Goal: Information Seeking & Learning: Learn about a topic

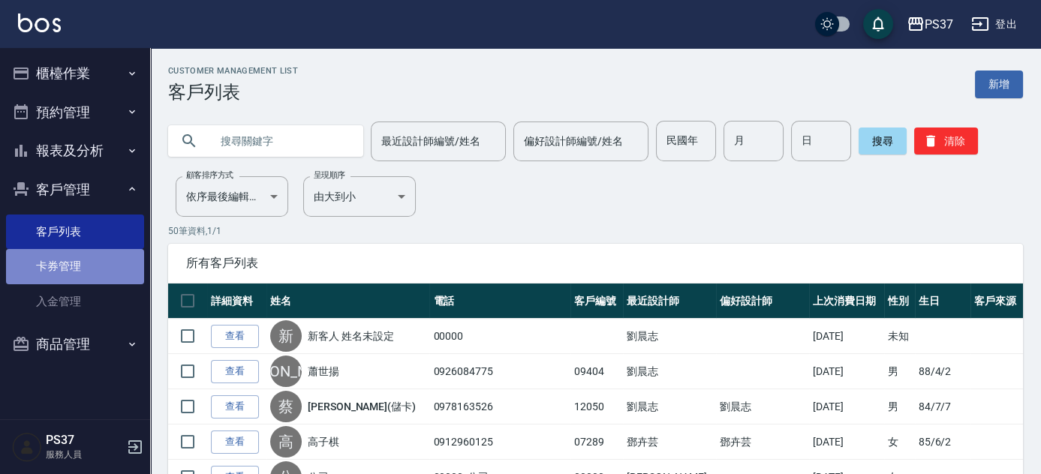
click at [69, 263] on link "卡券管理" at bounding box center [75, 266] width 138 height 35
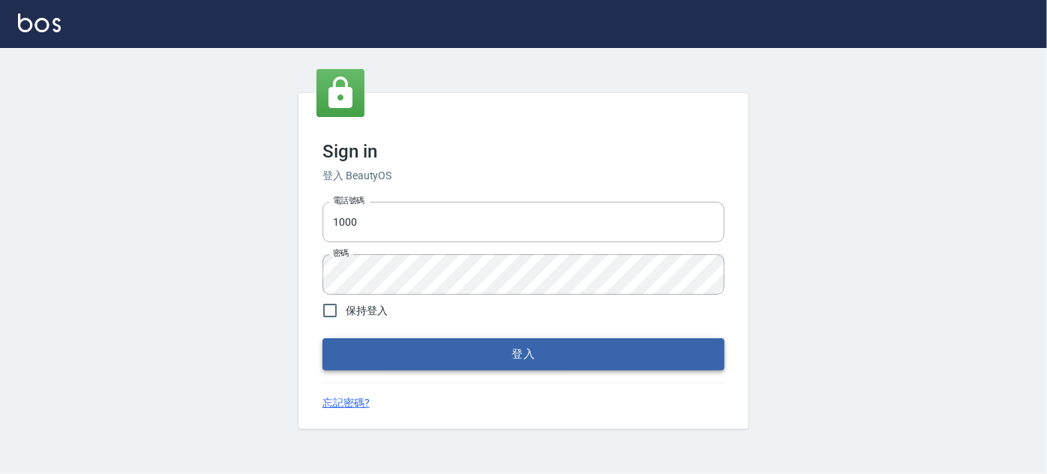
click at [516, 363] on button "登入" at bounding box center [524, 354] width 402 height 32
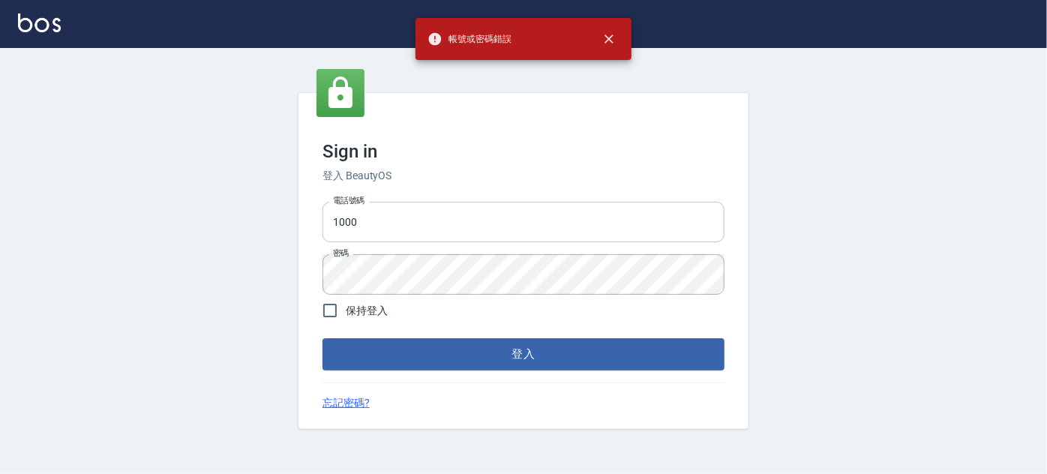
click at [372, 218] on input "1000" at bounding box center [524, 222] width 402 height 41
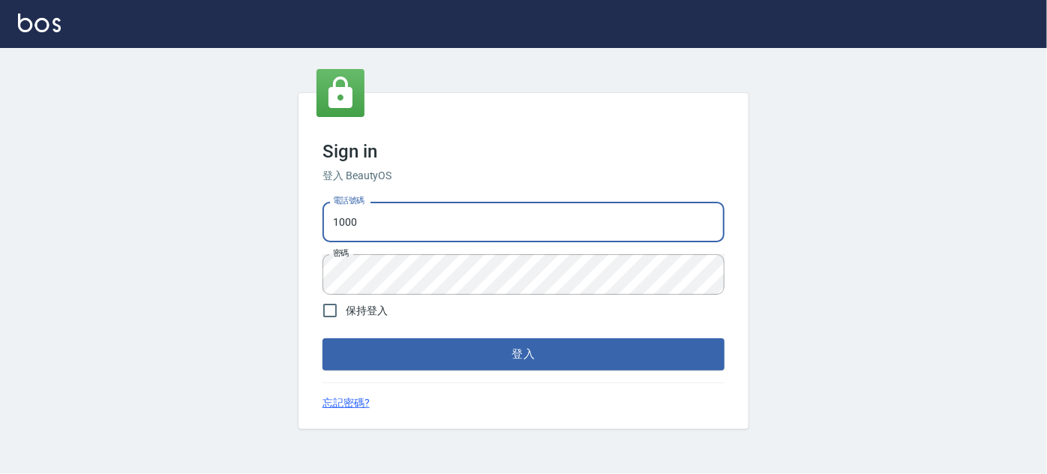
type input "037692666"
click at [473, 361] on button "登入" at bounding box center [524, 354] width 402 height 32
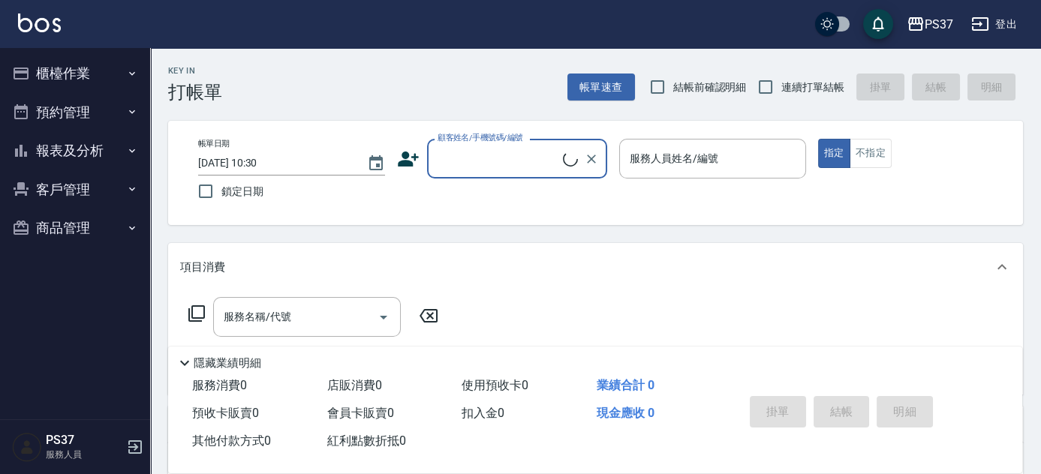
click at [71, 182] on button "客戶管理" at bounding box center [75, 189] width 138 height 39
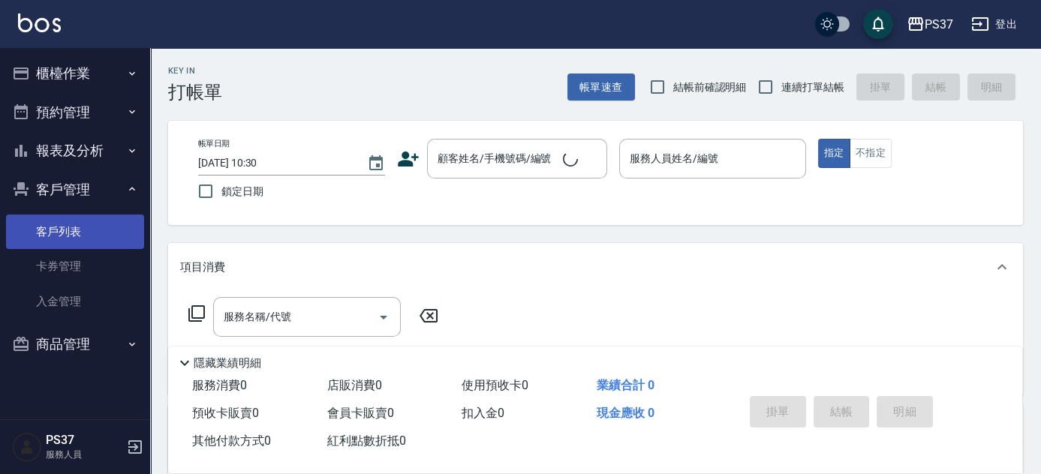
click at [76, 233] on link "客戶列表" at bounding box center [75, 232] width 138 height 35
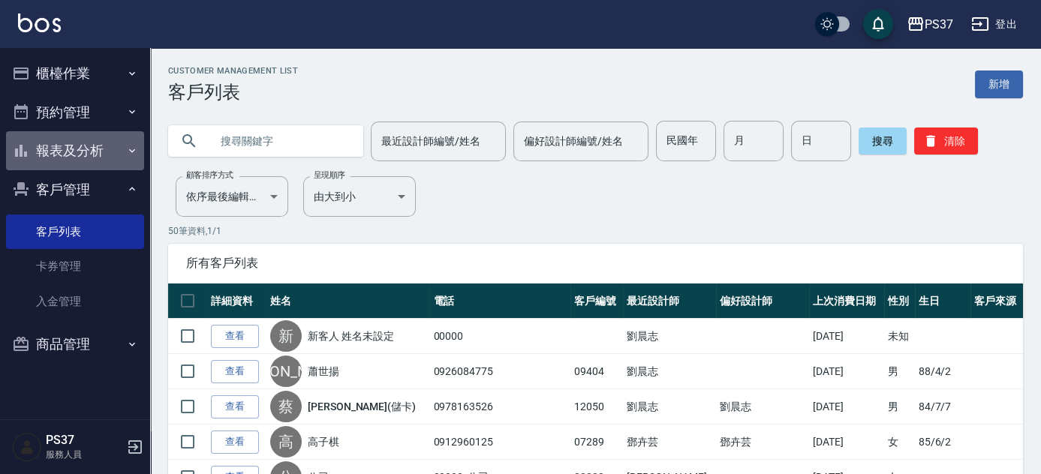
click at [56, 152] on button "報表及分析" at bounding box center [75, 150] width 138 height 39
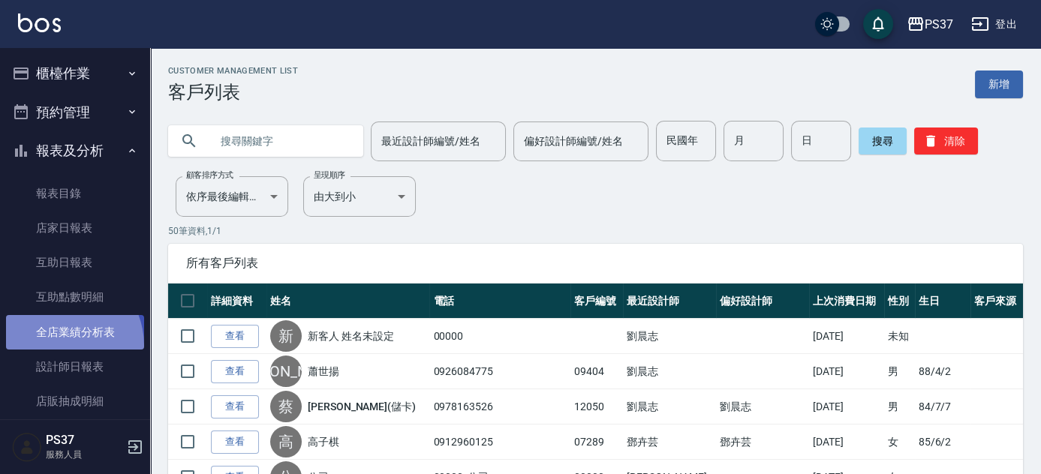
click at [58, 345] on link "全店業績分析表" at bounding box center [75, 332] width 138 height 35
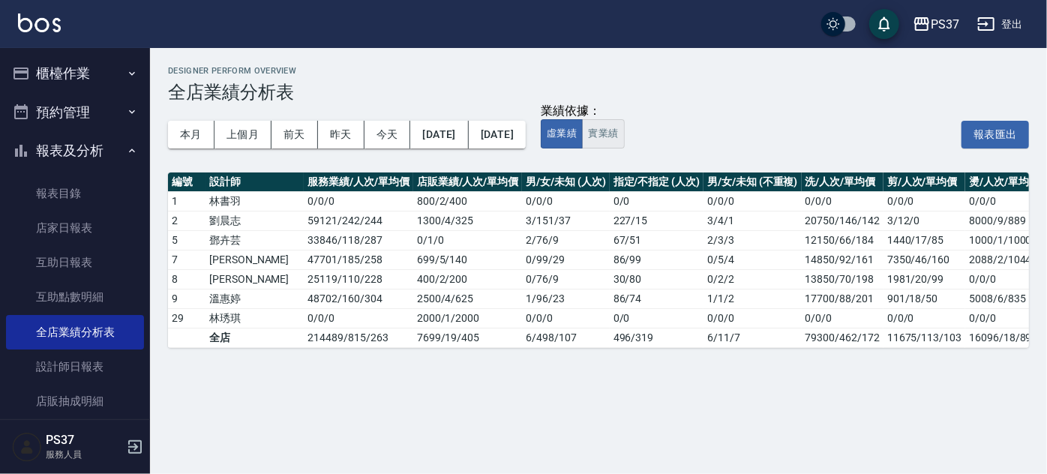
click at [624, 144] on button "實業績" at bounding box center [603, 133] width 42 height 29
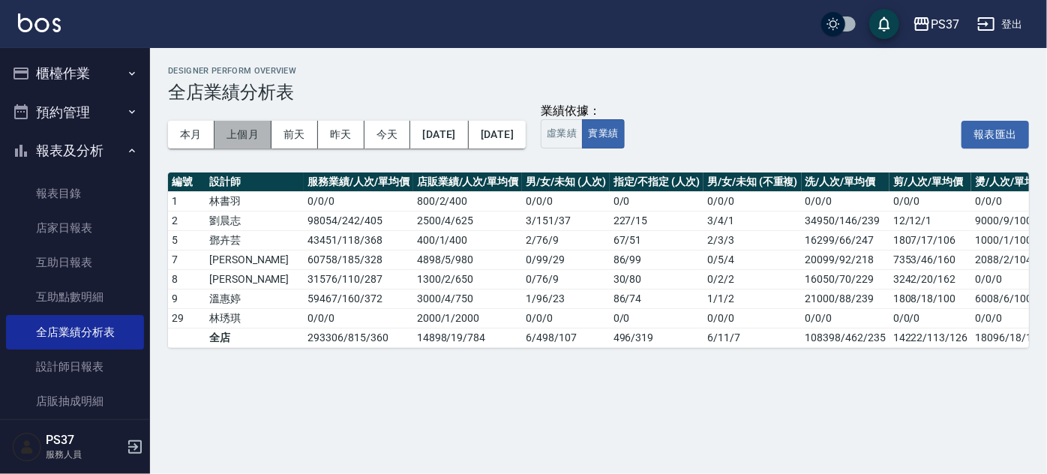
click at [240, 141] on button "上個月" at bounding box center [243, 135] width 57 height 28
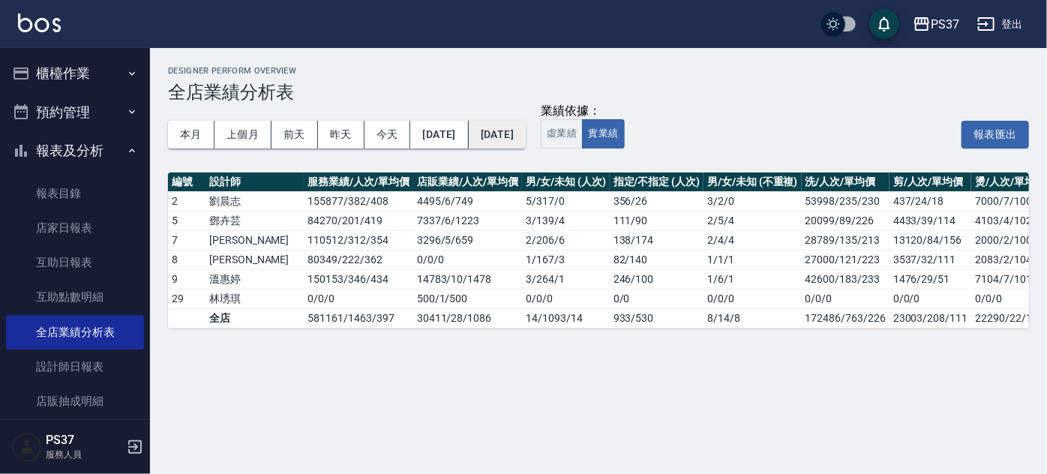
click at [526, 143] on button "2025/08/31" at bounding box center [497, 135] width 57 height 28
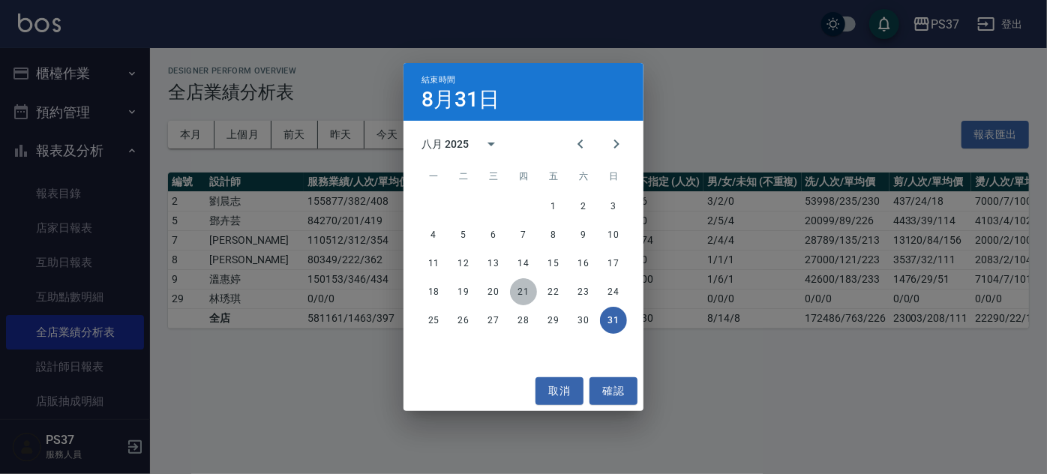
click at [524, 287] on button "21" at bounding box center [523, 291] width 27 height 27
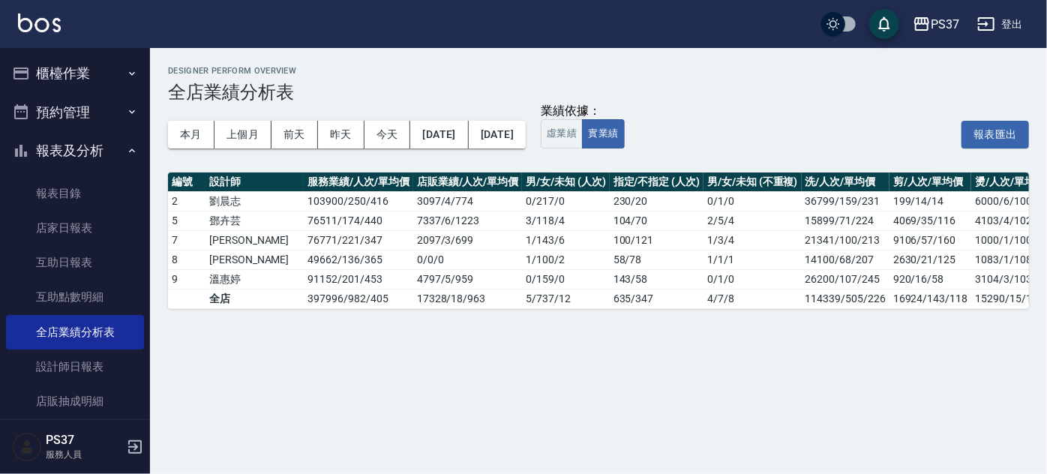
click at [344, 164] on div "本月 上個月 前天 昨天 今天 2025/08/01 2025/08/21" at bounding box center [347, 135] width 358 height 64
click at [202, 134] on button "本月" at bounding box center [191, 135] width 47 height 28
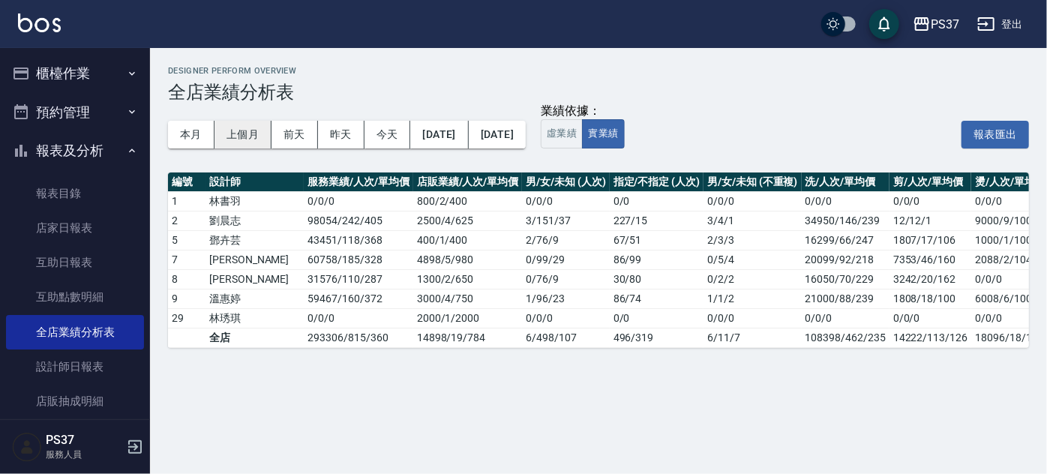
click at [232, 134] on button "上個月" at bounding box center [243, 135] width 57 height 28
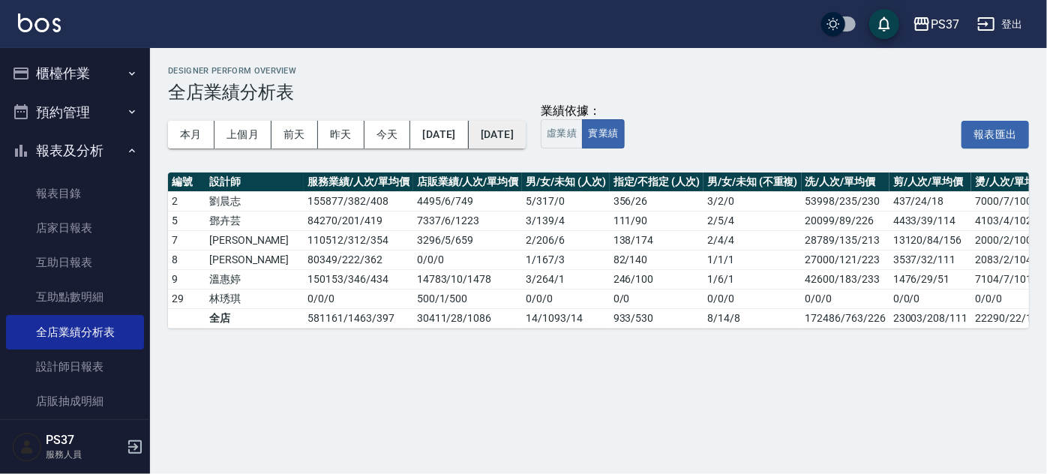
click at [526, 136] on button "2025/08/31" at bounding box center [497, 135] width 57 height 28
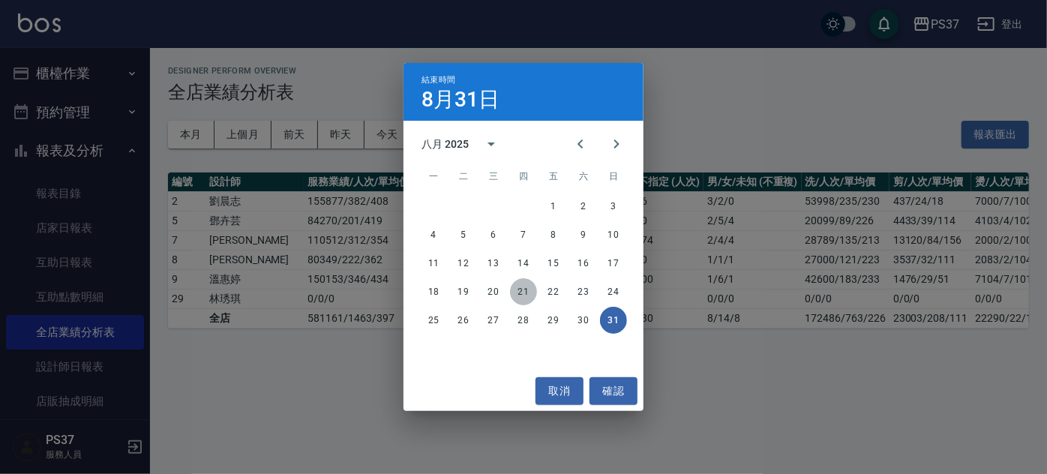
click at [530, 293] on button "21" at bounding box center [523, 291] width 27 height 27
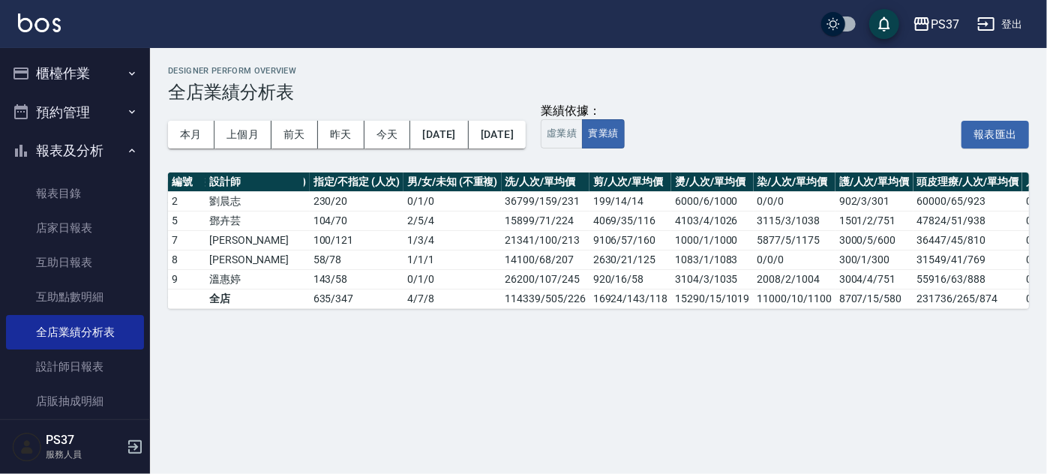
scroll to position [0, 330]
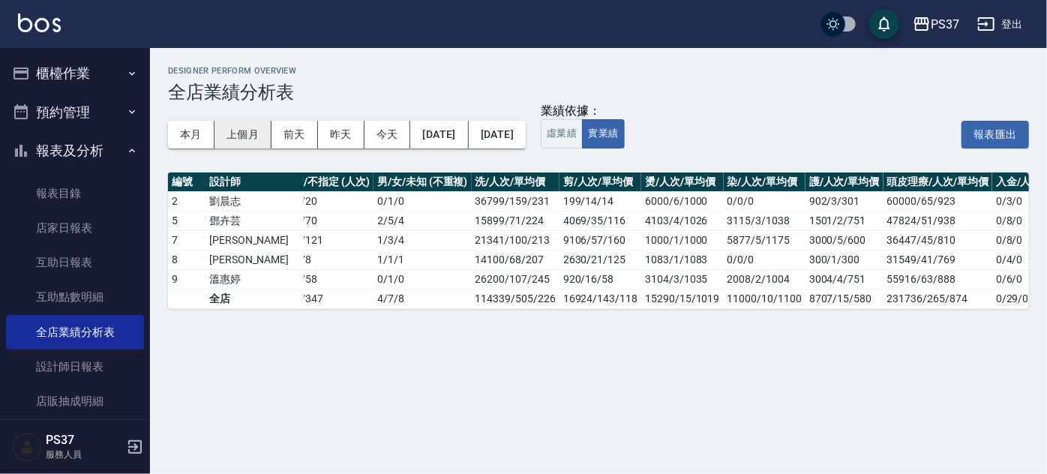
click at [236, 134] on button "上個月" at bounding box center [243, 135] width 57 height 28
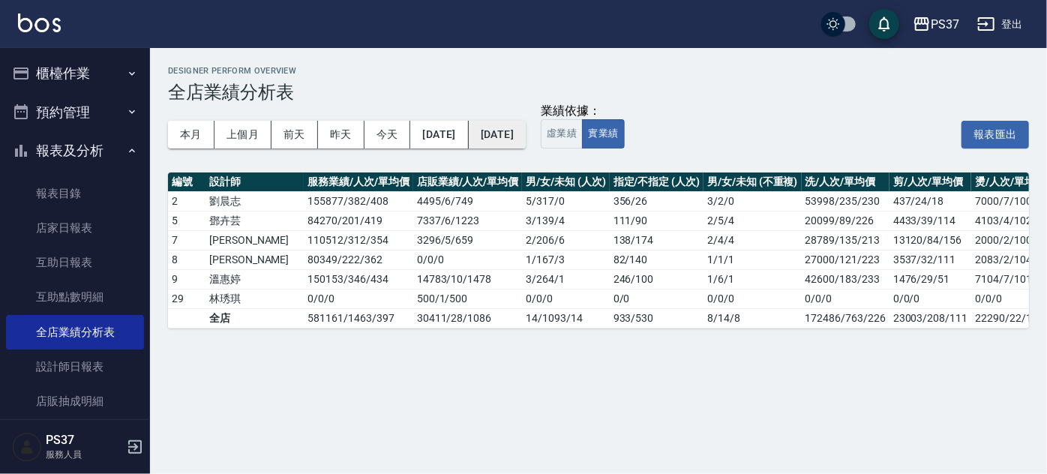
click at [526, 134] on button "2025/08/31" at bounding box center [497, 135] width 57 height 28
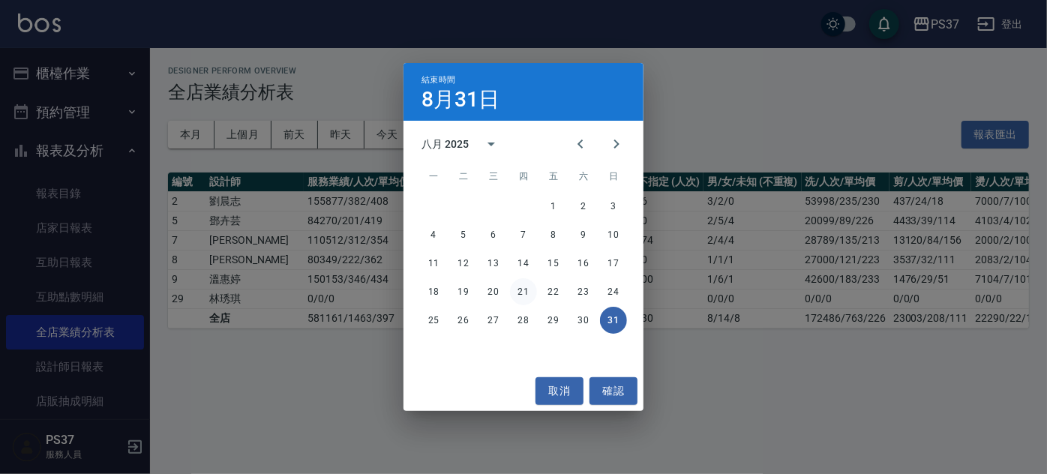
click at [524, 291] on button "21" at bounding box center [523, 291] width 27 height 27
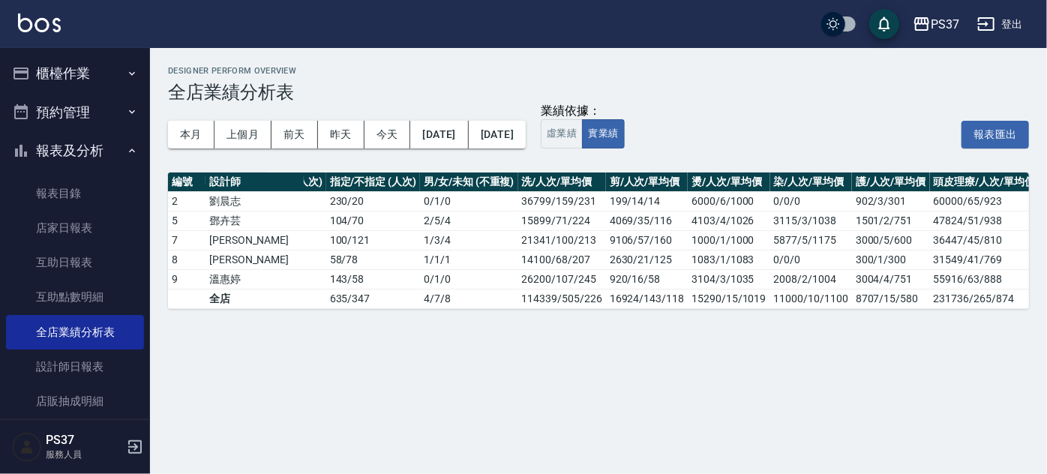
scroll to position [0, 330]
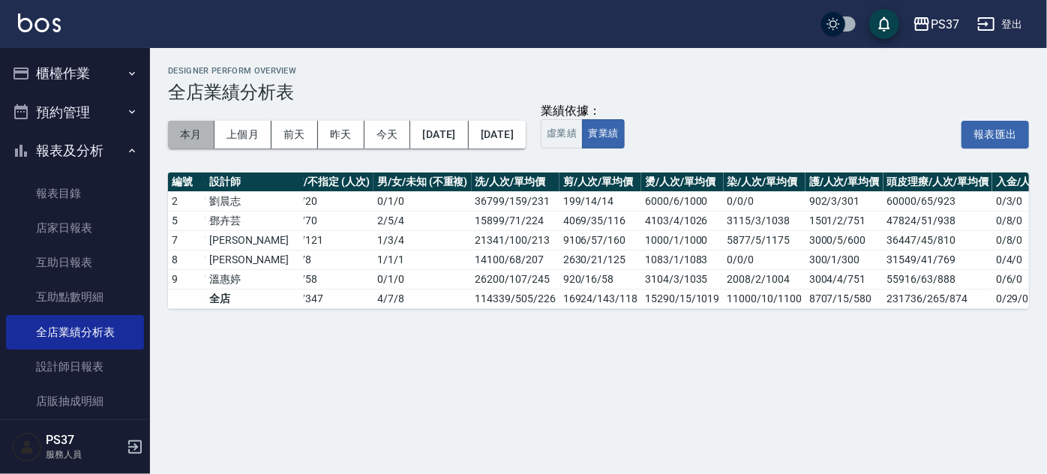
click at [199, 134] on button "本月" at bounding box center [191, 135] width 47 height 28
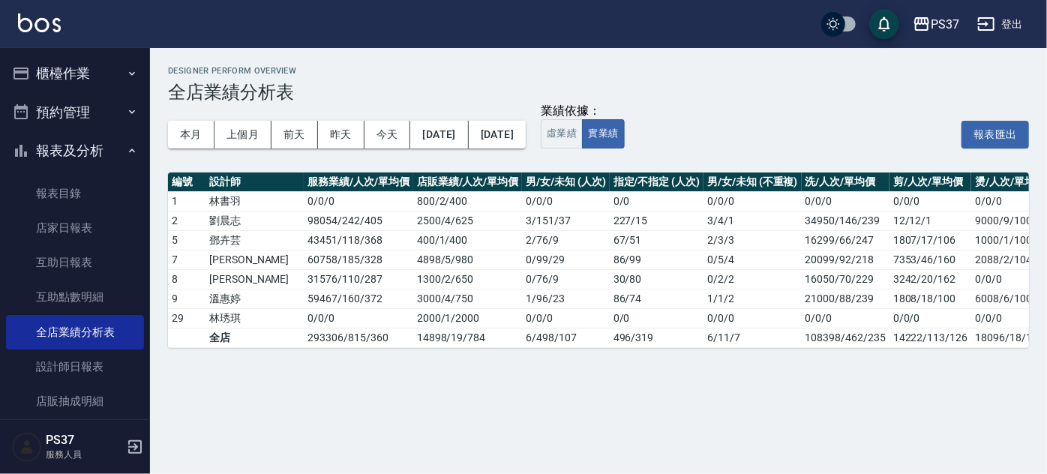
click at [467, 358] on div "Designer Perform Overview 全店業績分析表 本月 上個月 前天 昨天 今天 2025/09/01 2025/09/30 業績依據： 虛…" at bounding box center [598, 207] width 897 height 318
click at [792, 125] on div "業績依據： 虛業績 實業績 報表匯出" at bounding box center [785, 134] width 488 height 29
click at [1027, 23] on button "登出" at bounding box center [1001, 25] width 58 height 28
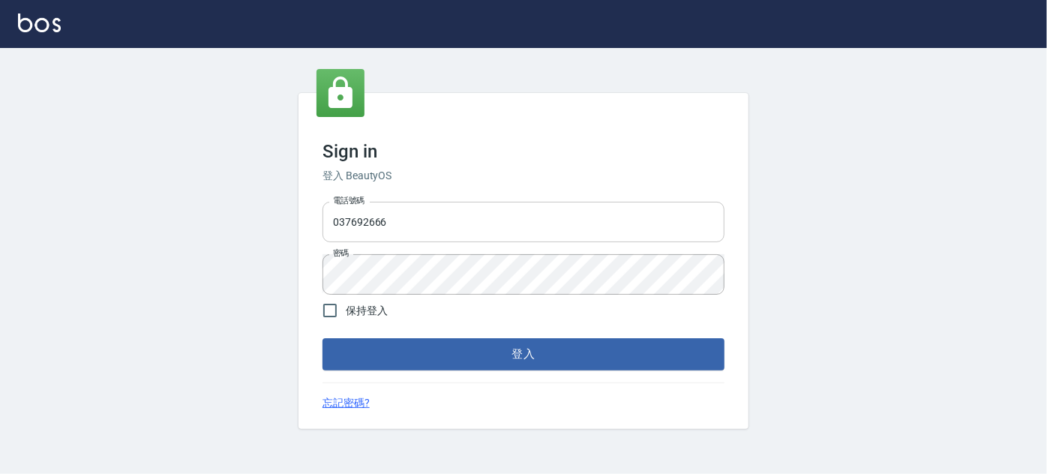
drag, startPoint x: 0, startPoint y: 0, endPoint x: 421, endPoint y: 228, distance: 478.8
click at [421, 228] on input "037692666" at bounding box center [524, 222] width 402 height 41
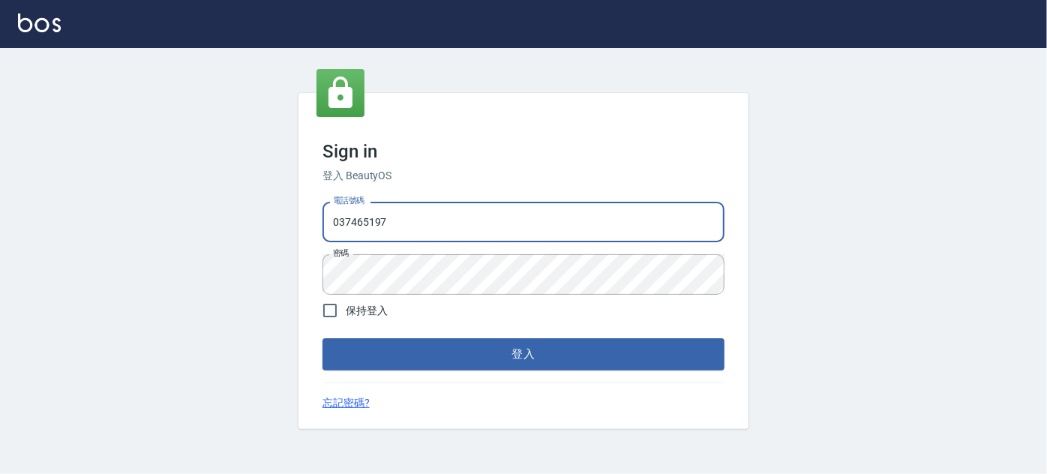
type input "037465197"
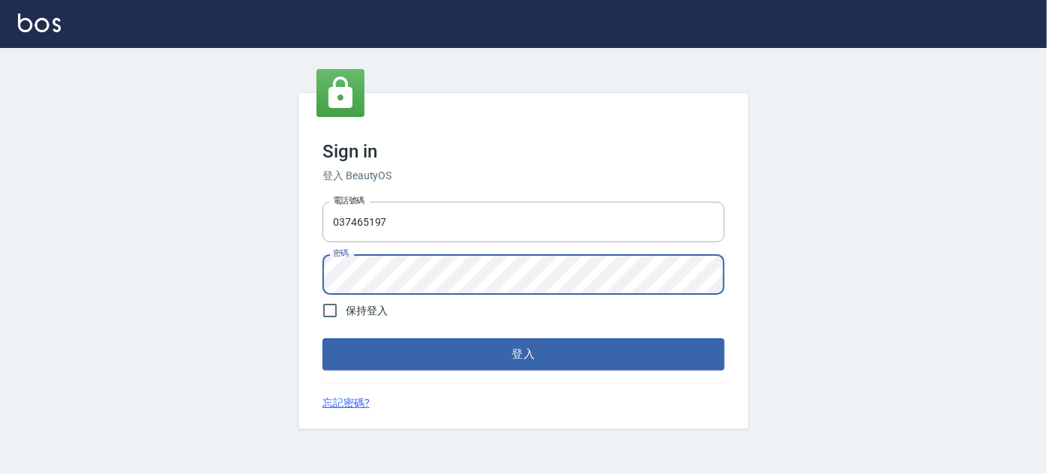
click at [323, 338] on button "登入" at bounding box center [524, 354] width 402 height 32
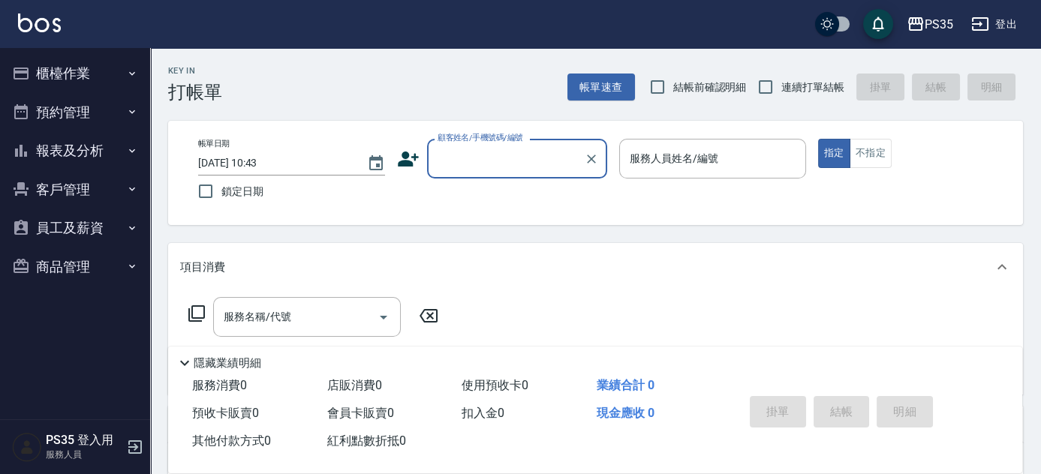
click at [54, 153] on button "報表及分析" at bounding box center [75, 150] width 138 height 39
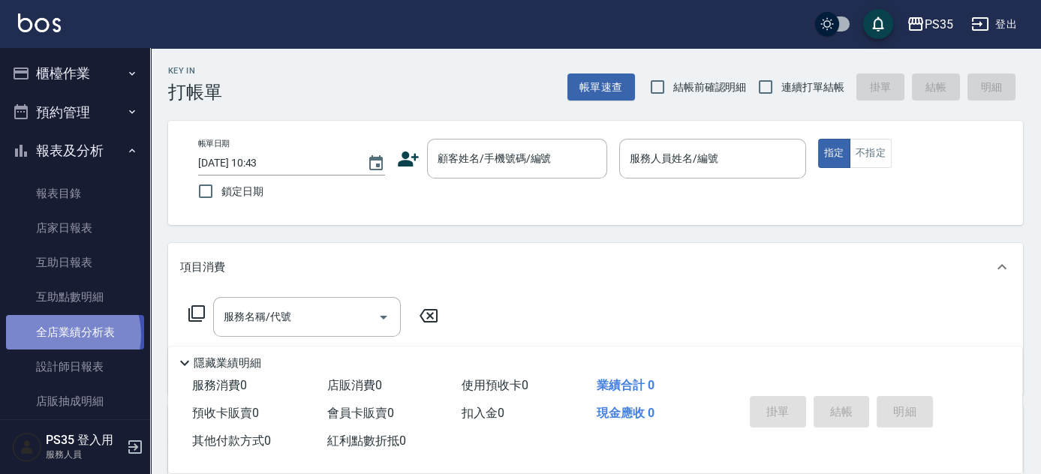
click at [62, 335] on link "全店業績分析表" at bounding box center [75, 332] width 138 height 35
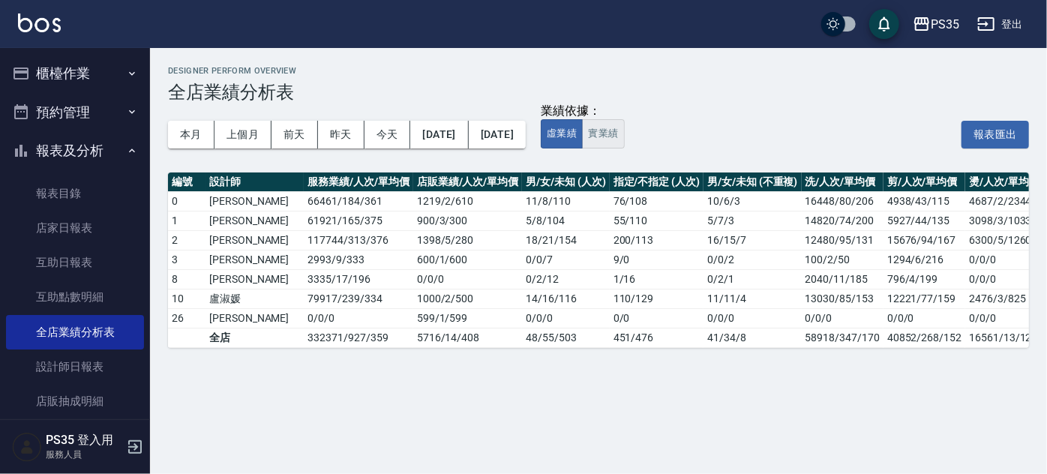
click at [624, 135] on button "實業績" at bounding box center [603, 133] width 42 height 29
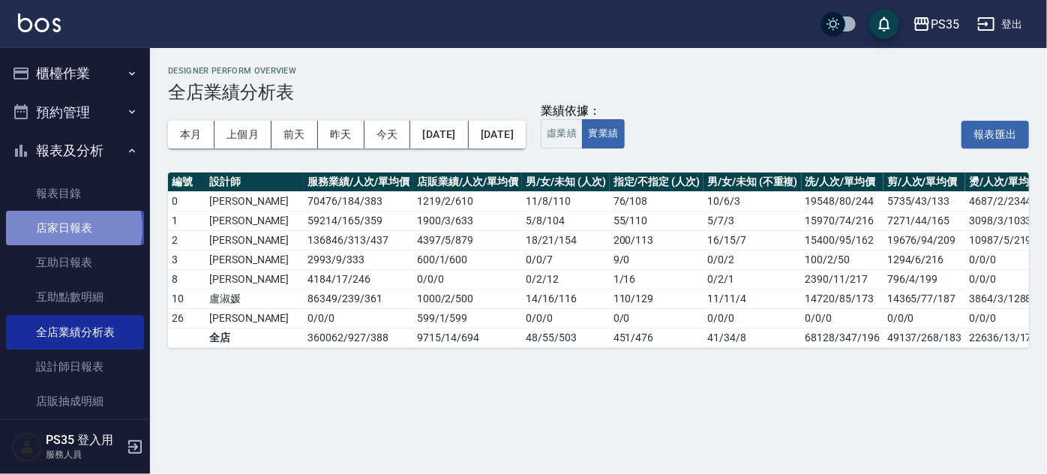
click at [73, 229] on link "店家日報表" at bounding box center [75, 228] width 138 height 35
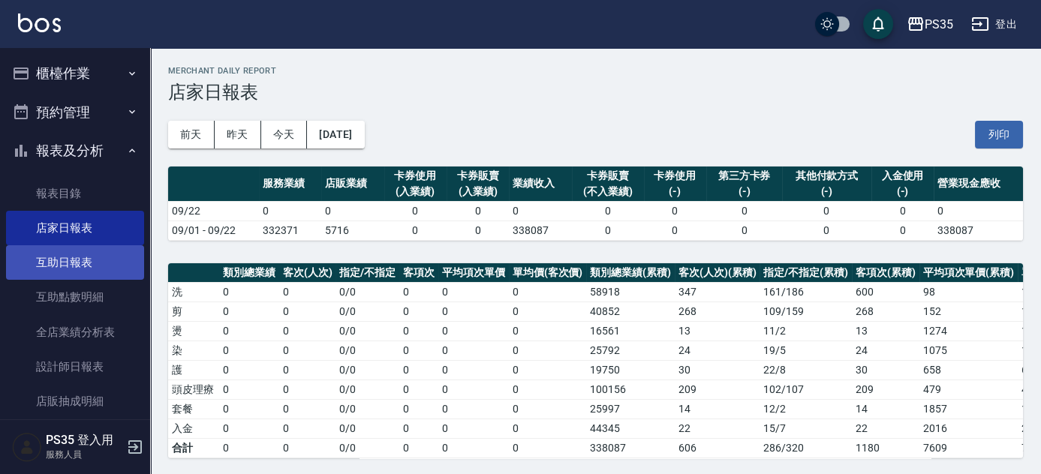
click at [79, 267] on link "互助日報表" at bounding box center [75, 262] width 138 height 35
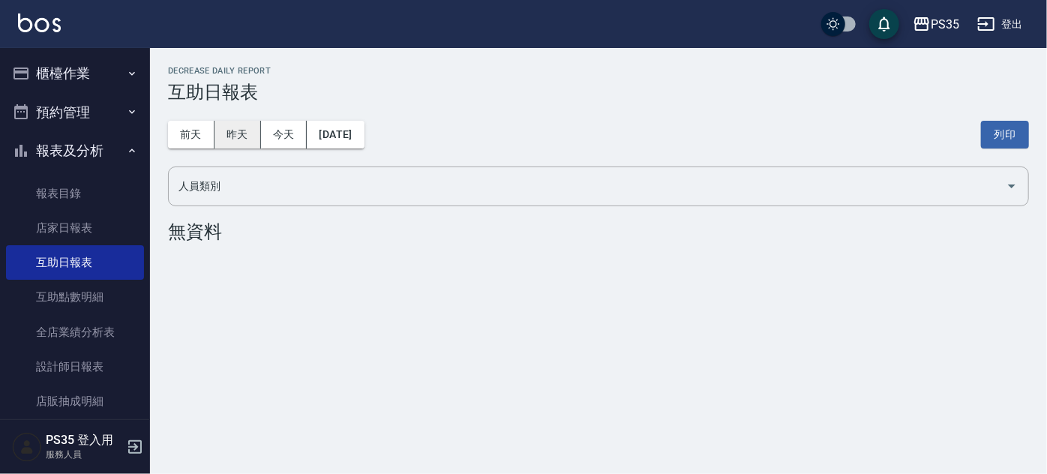
click at [231, 131] on button "昨天" at bounding box center [238, 135] width 47 height 28
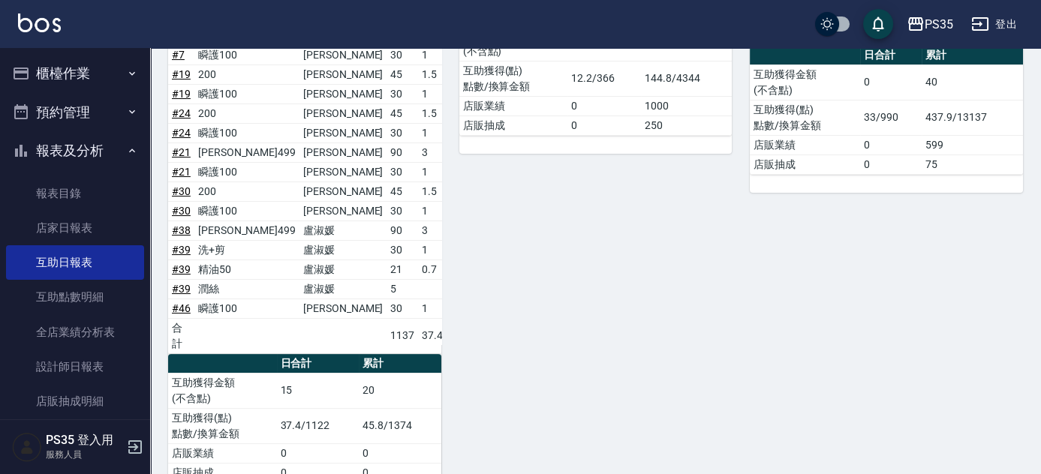
scroll to position [1061, 0]
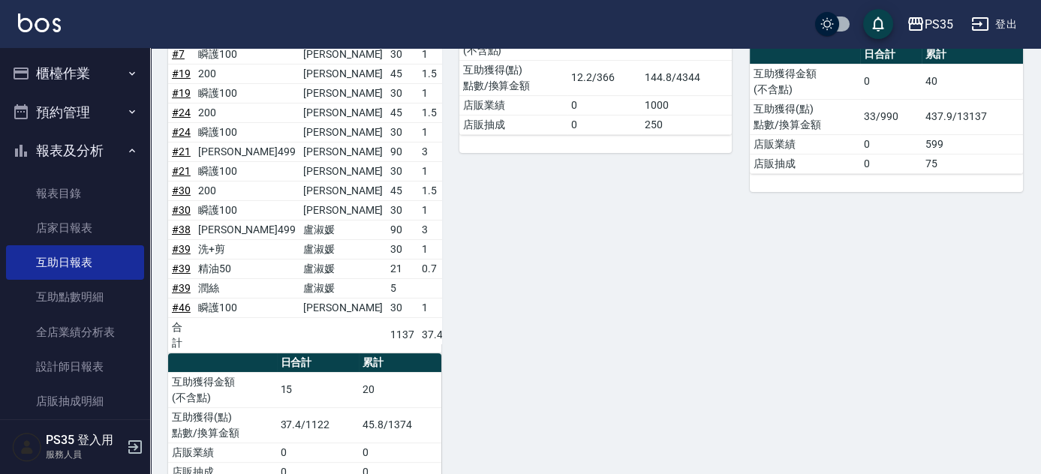
click at [444, 287] on div "10 盧淑媛 09/21/2025 互助報表 # 項目 設計師 金額 點 # 13 伊黛莉499 盧淑媛 90 3 # 8 200 盧淑媛 45 1.5 # …" at bounding box center [586, 107] width 291 height 786
click at [476, 371] on div "10 盧淑媛 09/21/2025 互助報表 # 項目 設計師 金額 點 # 13 伊黛莉499 盧淑媛 90 3 # 8 200 盧淑媛 45 1.5 # …" at bounding box center [586, 107] width 291 height 786
click at [586, 326] on div "10 盧淑媛 09/21/2025 互助報表 # 項目 設計師 金額 點 # 13 伊黛莉499 盧淑媛 90 3 # 8 200 盧淑媛 45 1.5 # …" at bounding box center [586, 107] width 291 height 786
click at [505, 343] on div "10 盧淑媛 09/21/2025 互助報表 # 項目 設計師 金額 點 # 13 伊黛莉499 盧淑媛 90 3 # 8 200 盧淑媛 45 1.5 # …" at bounding box center [586, 107] width 291 height 786
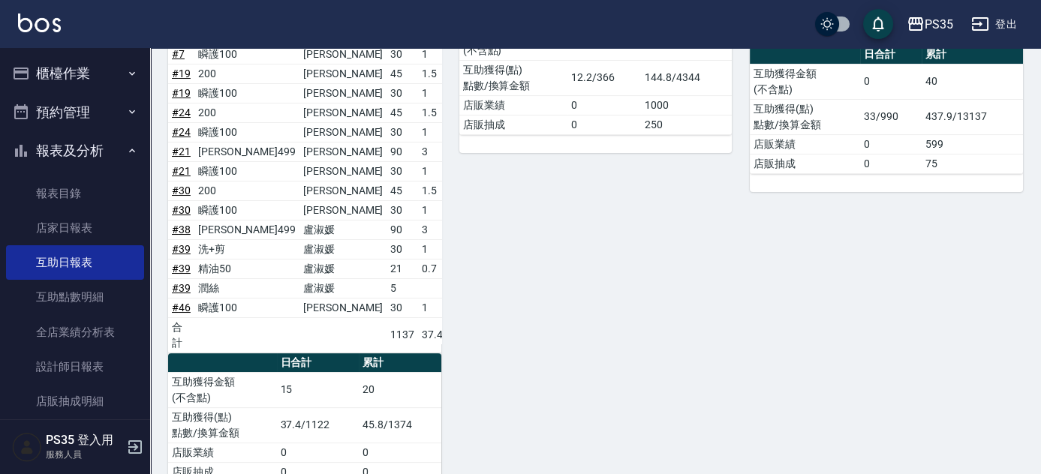
click at [506, 342] on div "10 盧淑媛 09/21/2025 互助報表 # 項目 設計師 金額 點 # 13 伊黛莉499 盧淑媛 90 3 # 8 200 盧淑媛 45 1.5 # …" at bounding box center [586, 107] width 291 height 786
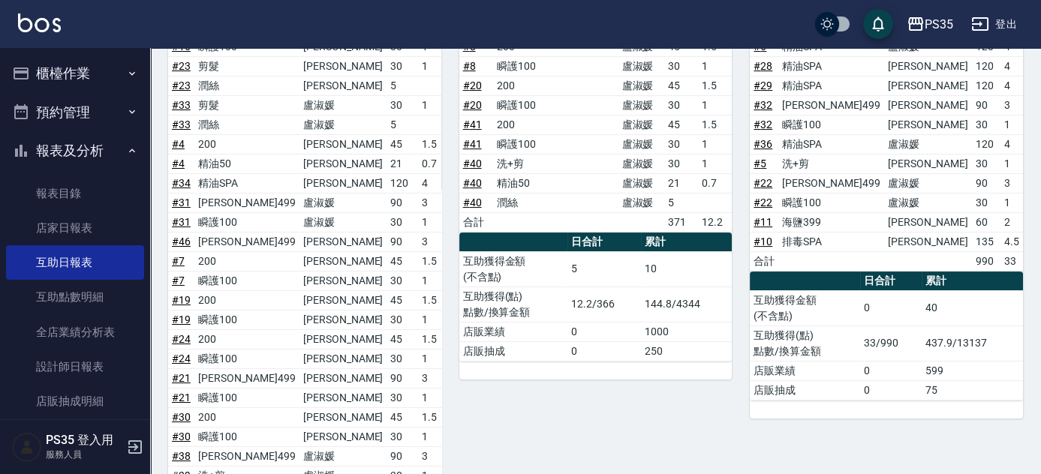
scroll to position [993, 0]
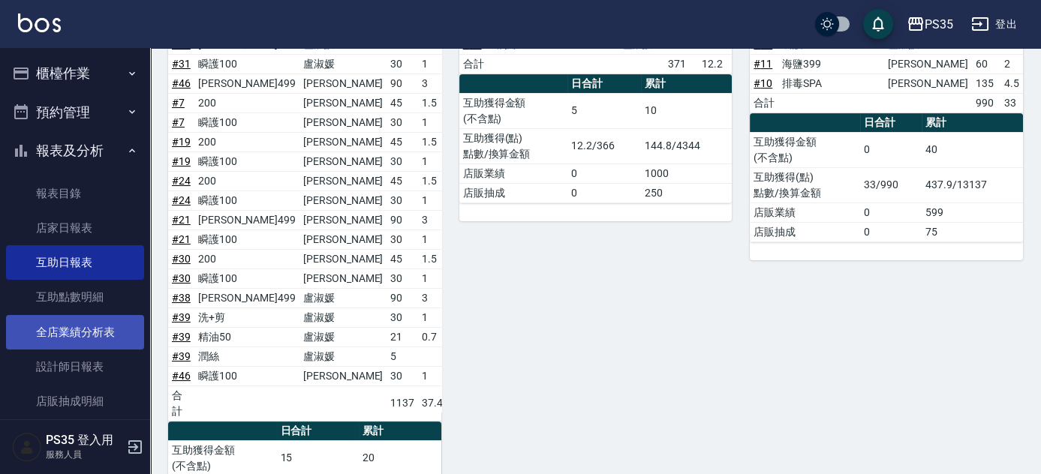
click at [92, 335] on link "全店業績分析表" at bounding box center [75, 332] width 138 height 35
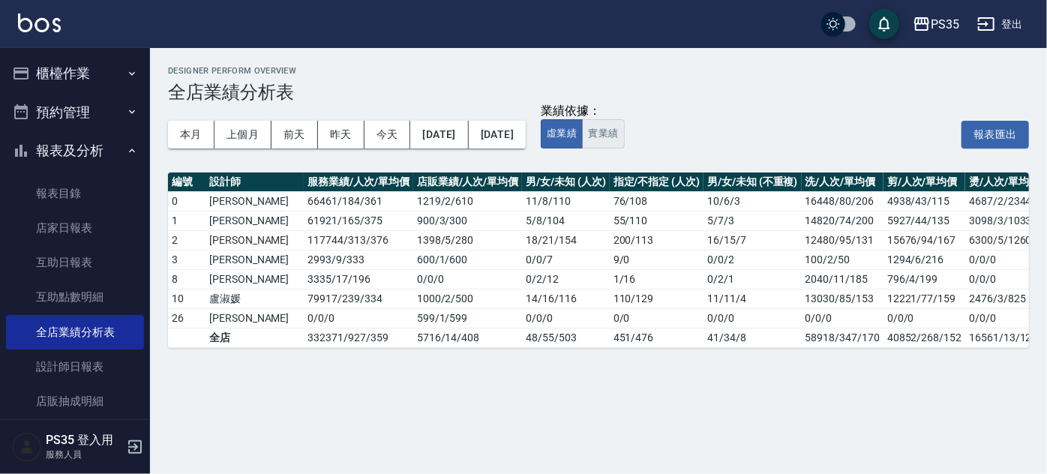
click at [624, 131] on button "實業績" at bounding box center [603, 133] width 42 height 29
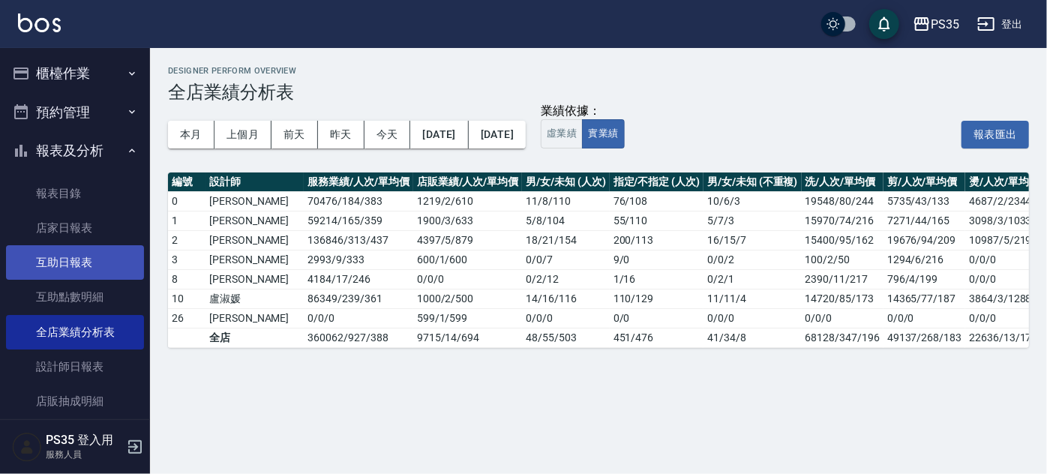
click at [61, 260] on link "互助日報表" at bounding box center [75, 262] width 138 height 35
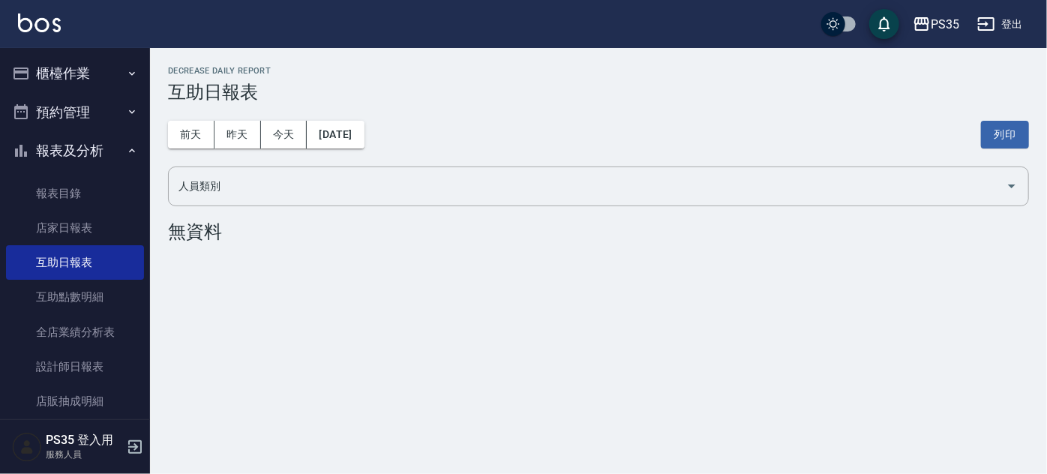
click at [1015, 27] on button "登出" at bounding box center [1001, 25] width 58 height 28
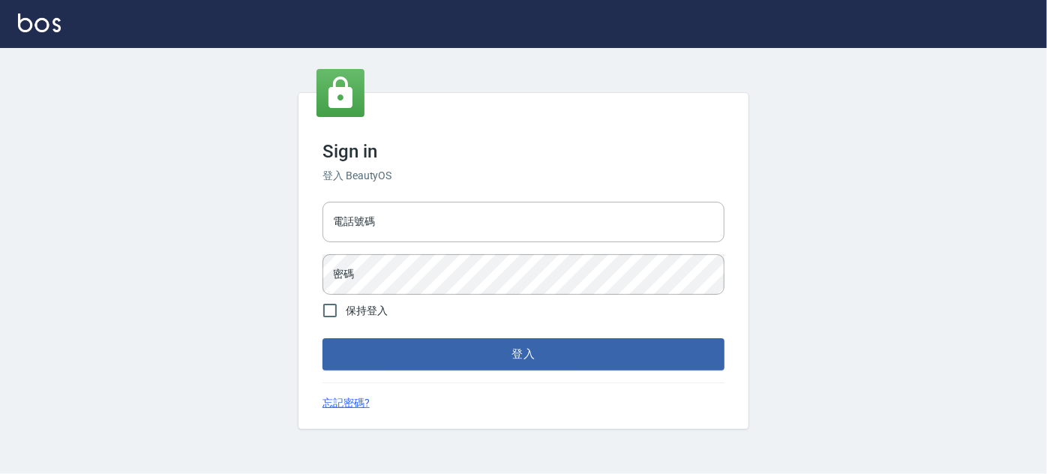
type input "037692666"
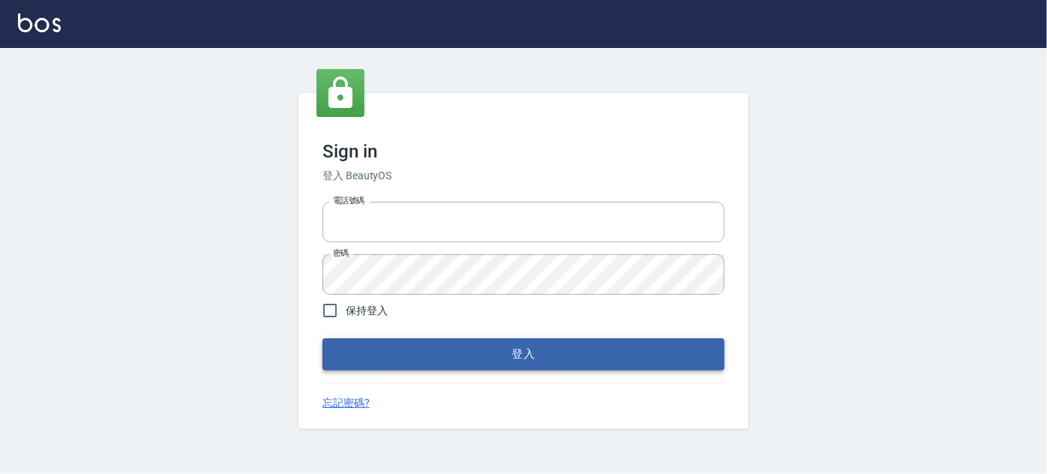
type input "037692666"
click at [509, 356] on button "登入" at bounding box center [524, 354] width 402 height 32
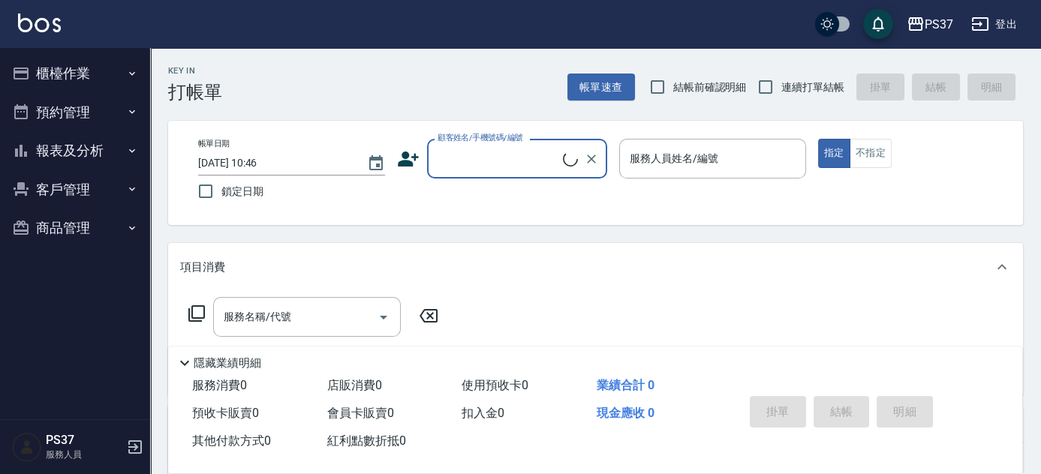
click at [86, 142] on button "報表及分析" at bounding box center [75, 150] width 138 height 39
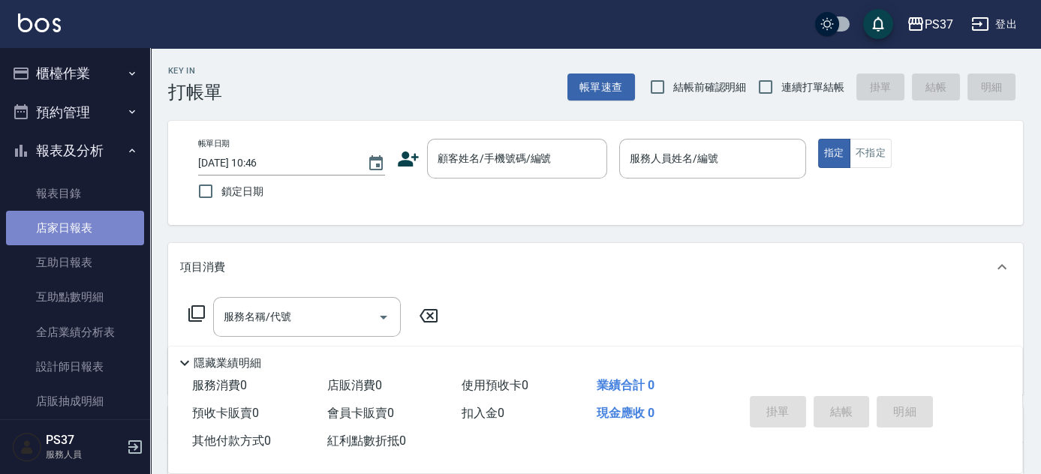
click at [86, 224] on link "店家日報表" at bounding box center [75, 228] width 138 height 35
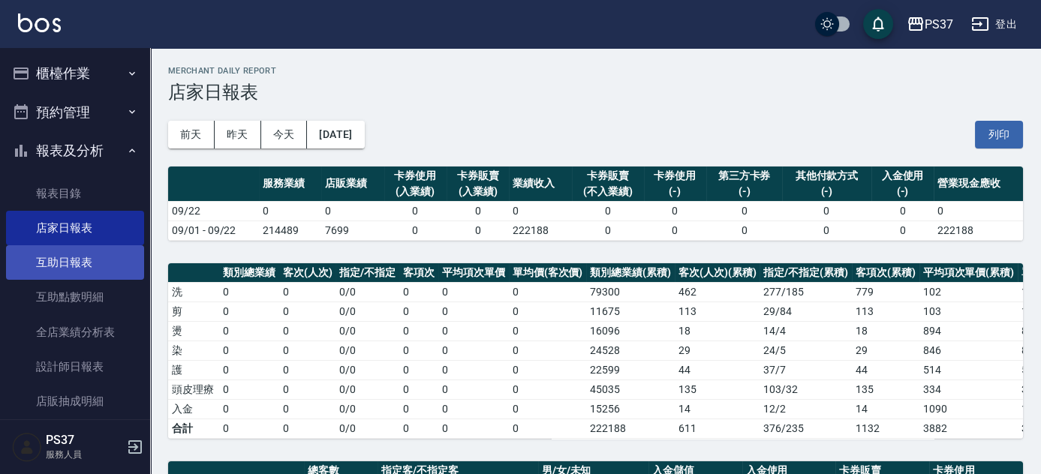
click at [110, 268] on link "互助日報表" at bounding box center [75, 262] width 138 height 35
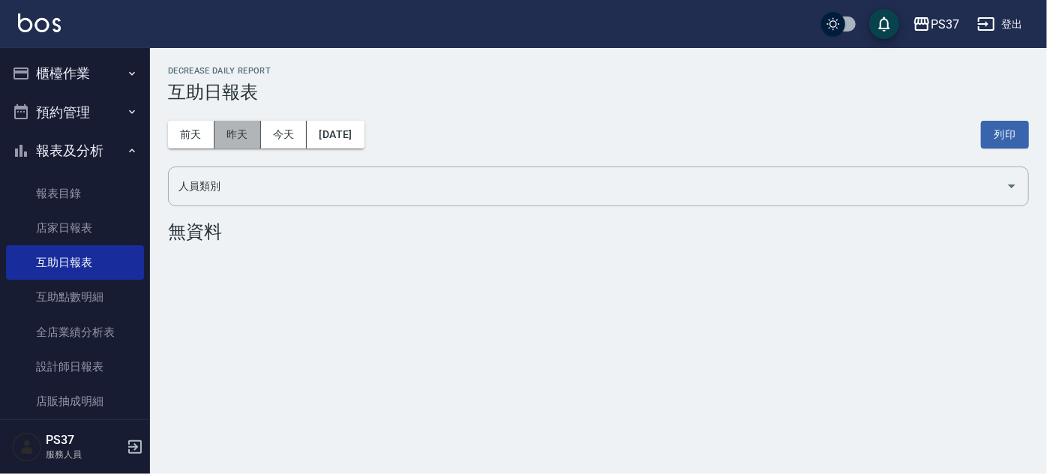
click at [243, 124] on button "昨天" at bounding box center [238, 135] width 47 height 28
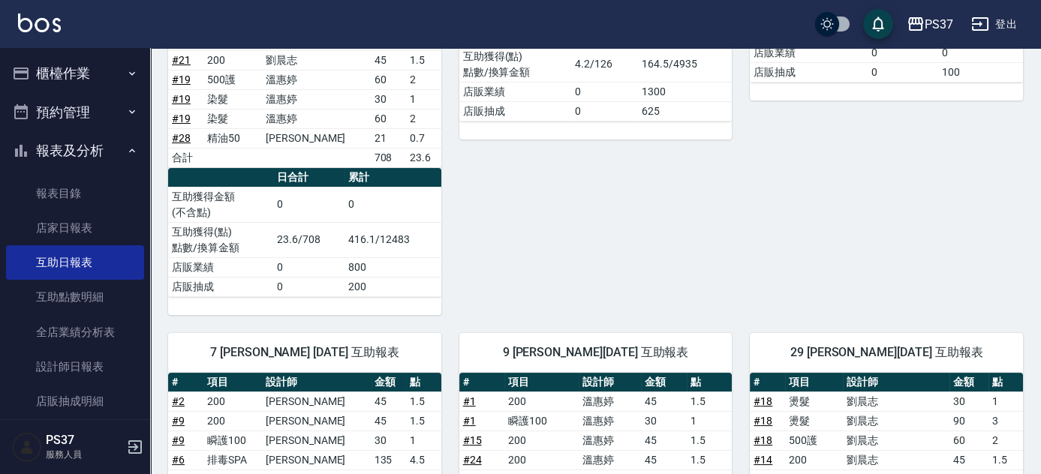
scroll to position [663, 0]
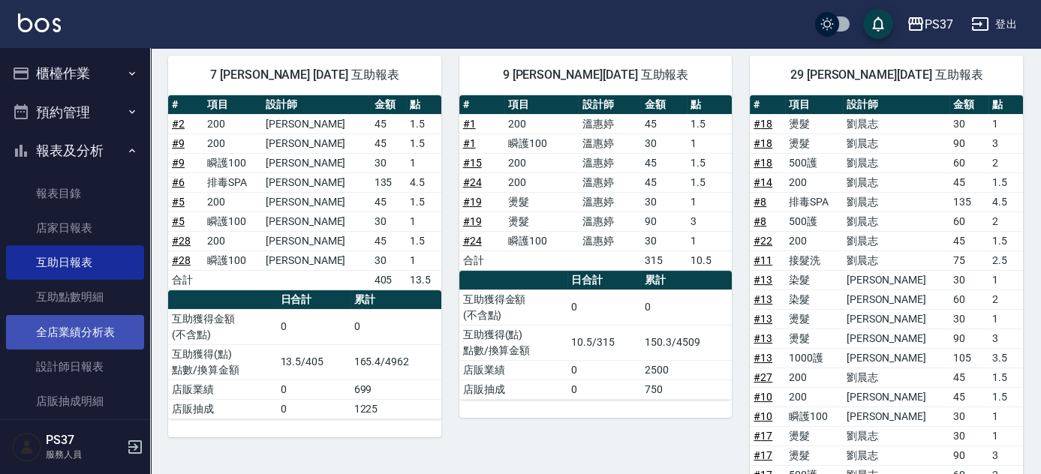
click at [72, 333] on link "全店業績分析表" at bounding box center [75, 332] width 138 height 35
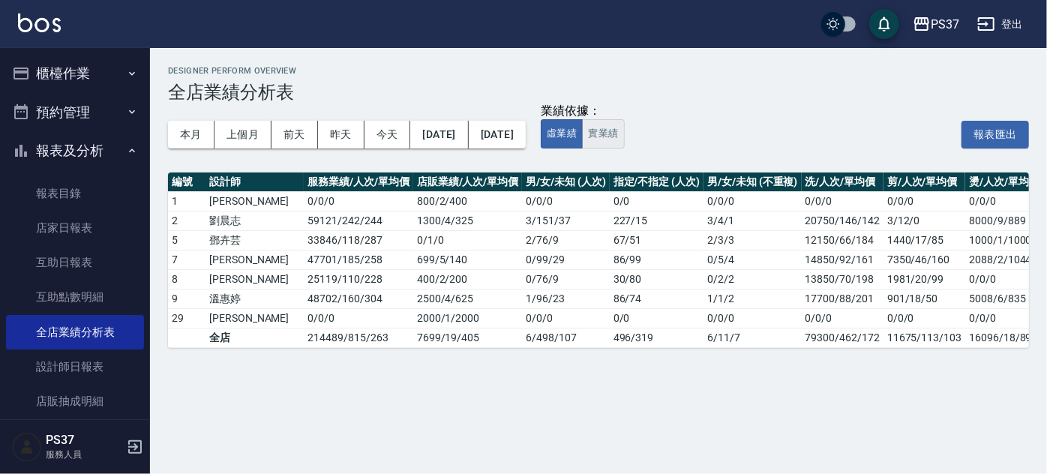
click at [624, 140] on button "實業績" at bounding box center [603, 133] width 42 height 29
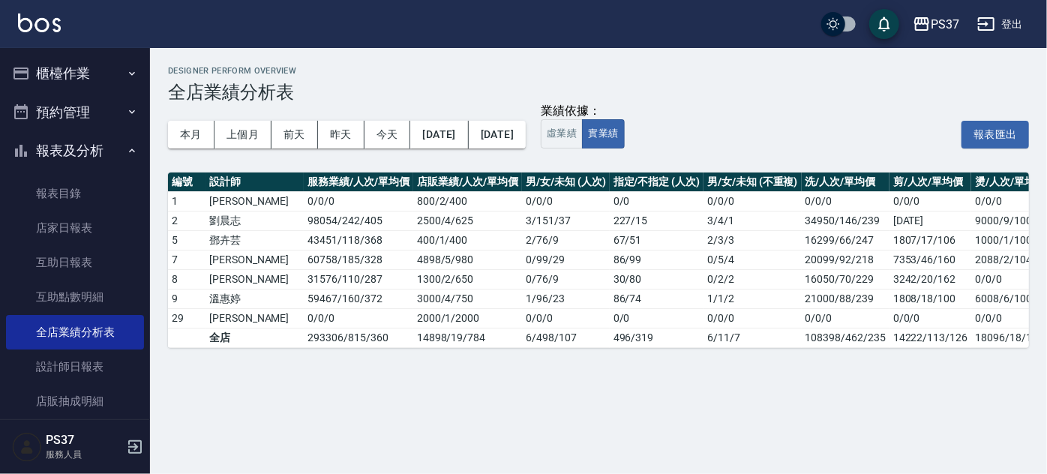
click at [759, 141] on div "業績依據： 虛業績 實業績 報表匯出" at bounding box center [785, 134] width 488 height 29
click at [77, 255] on link "互助日報表" at bounding box center [75, 262] width 138 height 35
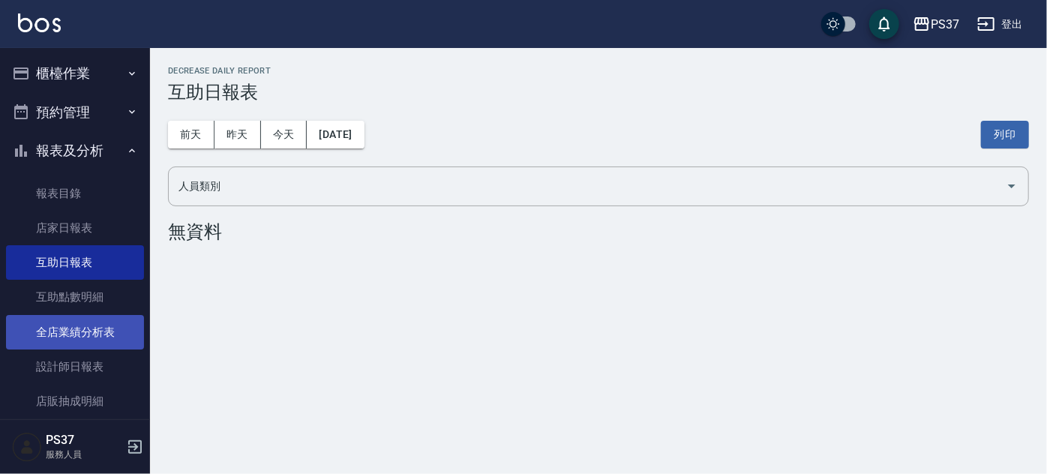
click at [44, 320] on link "全店業績分析表" at bounding box center [75, 332] width 138 height 35
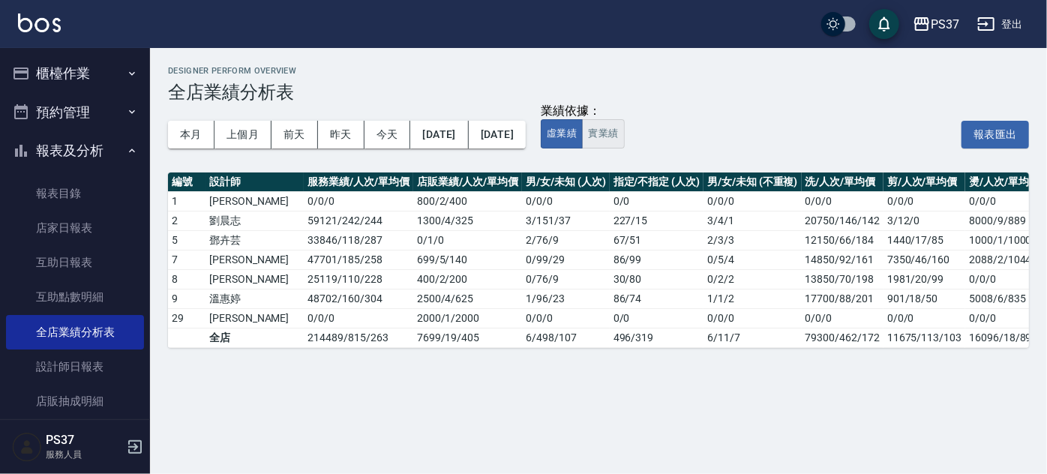
click at [624, 137] on button "實業績" at bounding box center [603, 133] width 42 height 29
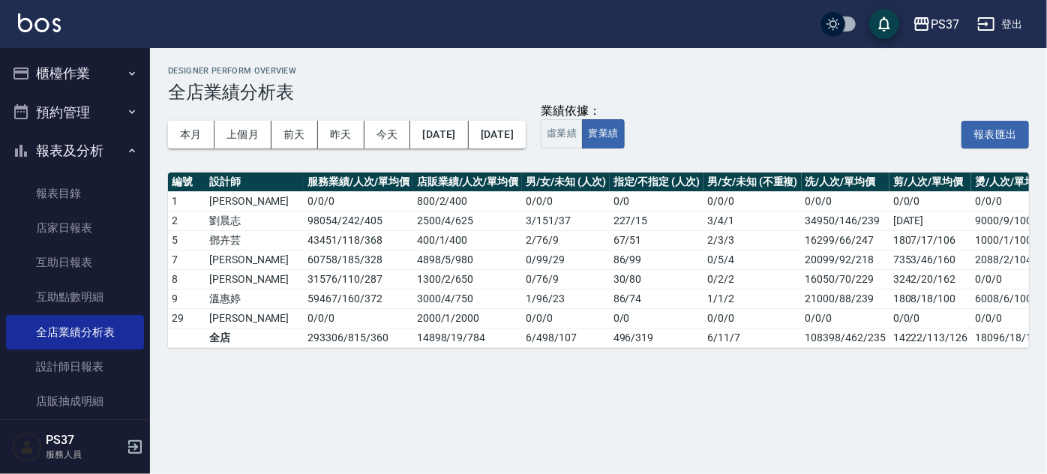
click at [815, 153] on div "本月 上個月 前天 昨天 今天 2025/09/01 2025/09/22 業績依據： 虛業績 實業績 報表匯出" at bounding box center [598, 135] width 861 height 64
click at [824, 115] on div "本月 上個月 前天 昨天 今天 2025/09/01 2025/09/22 業績依據： 虛業績 實業績 報表匯出" at bounding box center [598, 135] width 861 height 64
click at [658, 379] on div "Designer Perform Overview 全店業績分析表 本月 上個月 前天 昨天 今天 2025/09/01 2025/09/22 業績依據： 虛…" at bounding box center [523, 237] width 1047 height 474
click at [385, 158] on div "本月 上個月 前天 昨天 今天 2025/09/01 2025/09/22" at bounding box center [347, 135] width 358 height 64
click at [503, 154] on div "本月 上個月 前天 昨天 今天 2025/09/01 2025/09/22" at bounding box center [347, 135] width 358 height 64
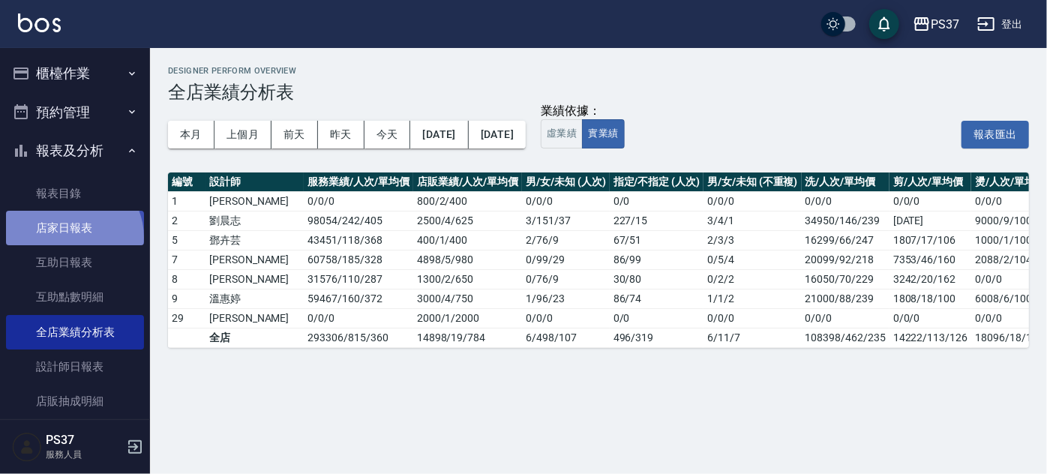
click at [72, 238] on link "店家日報表" at bounding box center [75, 228] width 138 height 35
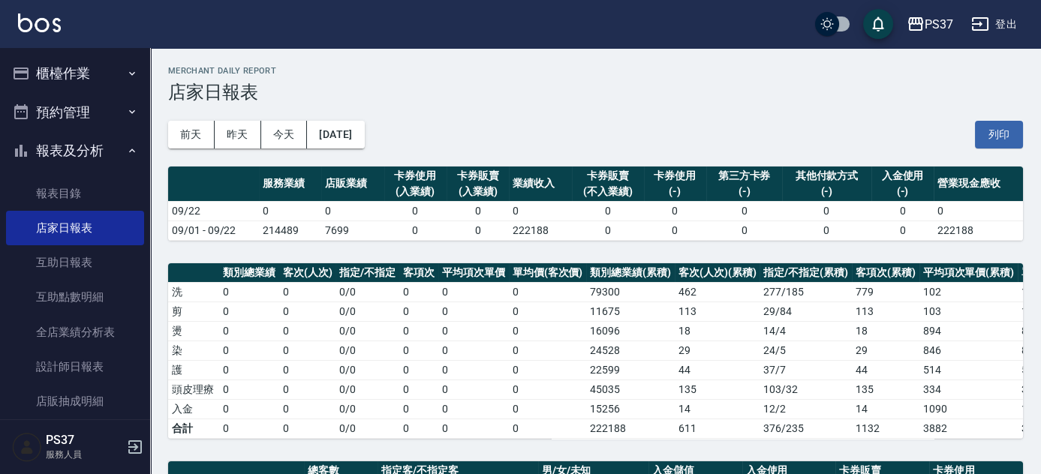
click at [439, 115] on div "前天 昨天 今天 2025/09/22 列印" at bounding box center [595, 135] width 855 height 64
click at [82, 155] on button "報表及分析" at bounding box center [75, 150] width 138 height 39
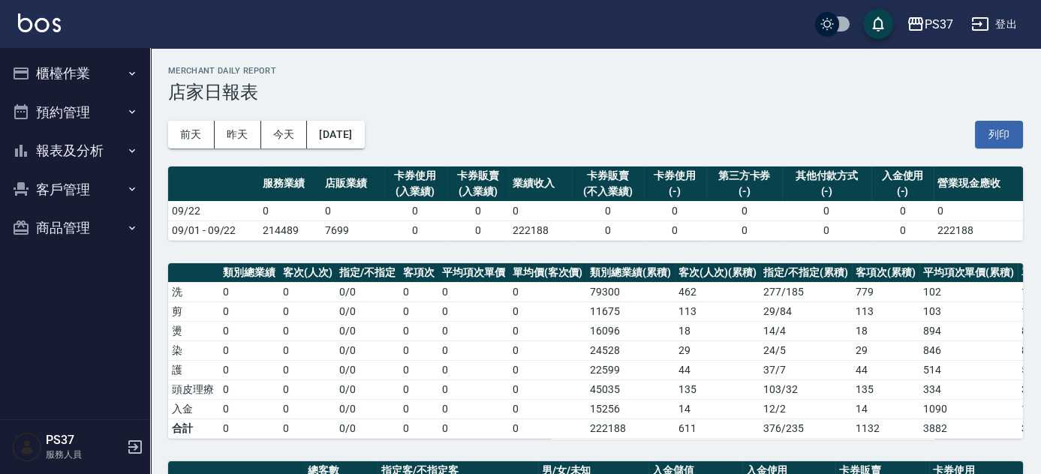
click at [730, 146] on div "前天 昨天 今天 2025/09/22 列印" at bounding box center [595, 135] width 855 height 64
click at [69, 140] on button "報表及分析" at bounding box center [75, 150] width 138 height 39
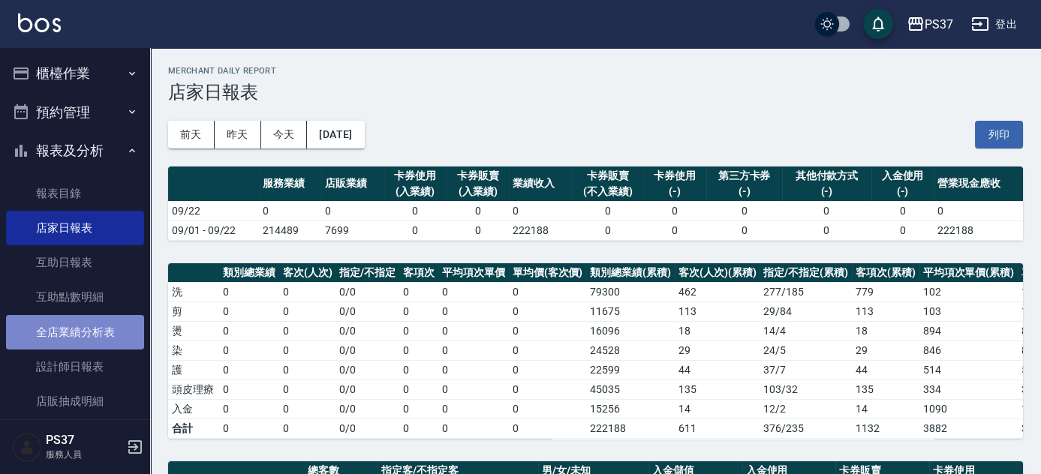
click at [89, 338] on link "全店業績分析表" at bounding box center [75, 332] width 138 height 35
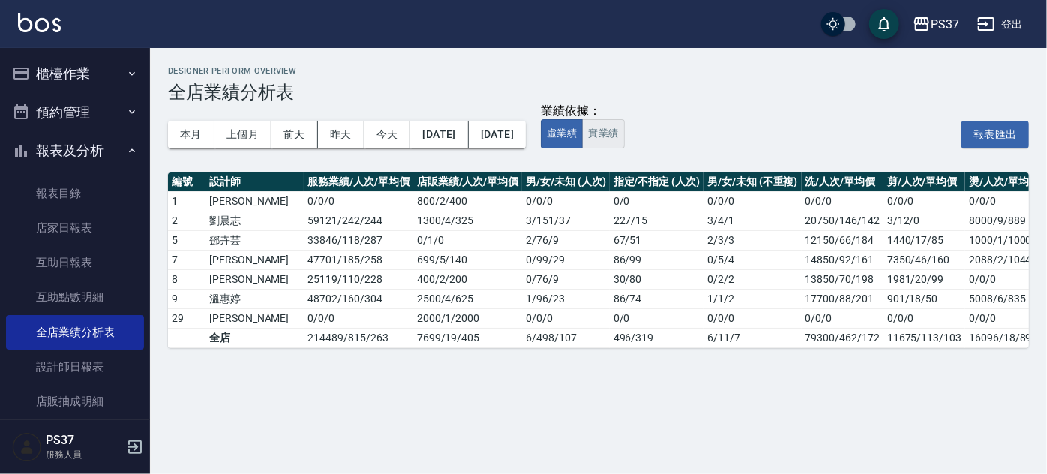
click at [624, 133] on button "實業績" at bounding box center [603, 133] width 42 height 29
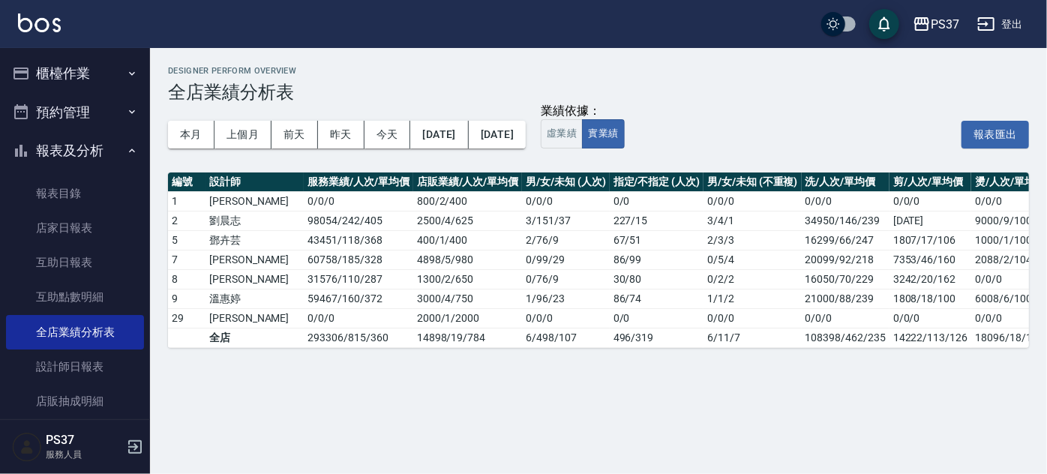
click at [434, 165] on div "本月 上個月 前天 昨天 今天 2025/09/01 2025/09/22" at bounding box center [347, 135] width 358 height 64
click at [715, 81] on div "Designer Perform Overview 全店業績分析表" at bounding box center [598, 84] width 861 height 37
click at [810, 117] on div "本月 上個月 前天 昨天 今天 2025/09/01 2025/09/22 業績依據： 虛業績 實業績 報表匯出" at bounding box center [598, 135] width 861 height 64
click at [712, 148] on div "業績依據： 虛業績 實業績 報表匯出" at bounding box center [785, 134] width 488 height 29
click at [837, 118] on div "本月 上個月 前天 昨天 今天 2025/09/01 2025/09/22 業績依據： 虛業績 實業績 報表匯出" at bounding box center [598, 135] width 861 height 64
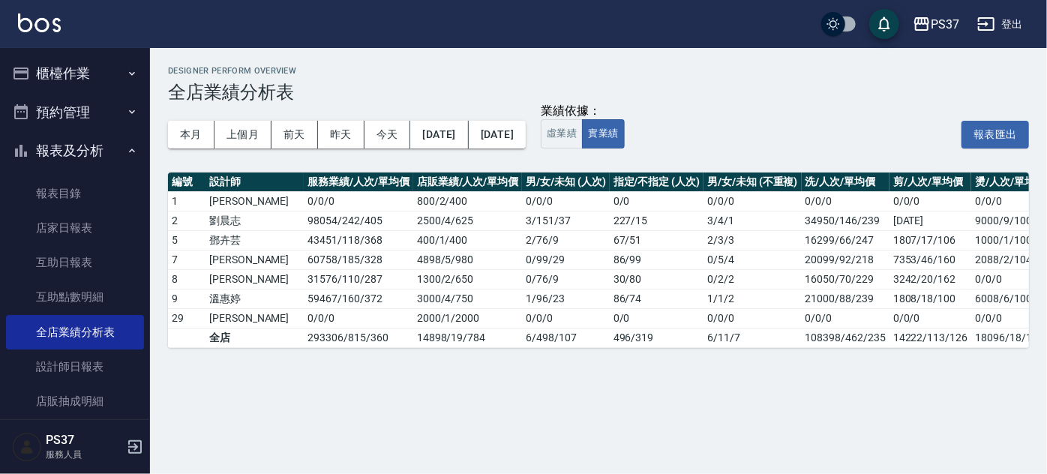
click at [716, 89] on h3 "全店業績分析表" at bounding box center [598, 92] width 861 height 21
click at [364, 88] on h3 "全店業績分析表" at bounding box center [598, 92] width 861 height 21
click at [711, 137] on div "業績依據： 虛業績 實業績 報表匯出" at bounding box center [785, 134] width 488 height 29
click at [741, 137] on div "業績依據： 虛業績 實業績 報表匯出" at bounding box center [785, 134] width 488 height 29
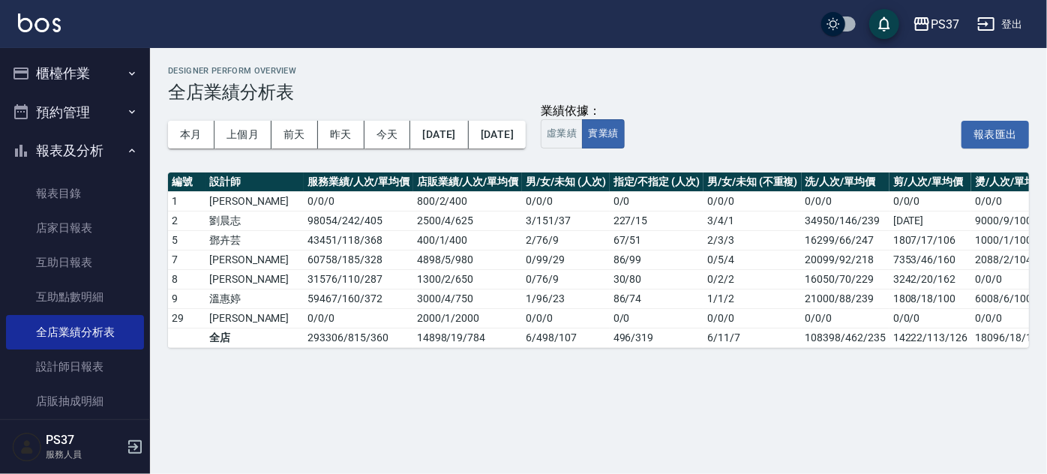
click at [741, 137] on div "業績依據： 虛業績 實業績 報表匯出" at bounding box center [785, 134] width 488 height 29
click at [62, 157] on button "報表及分析" at bounding box center [75, 150] width 138 height 39
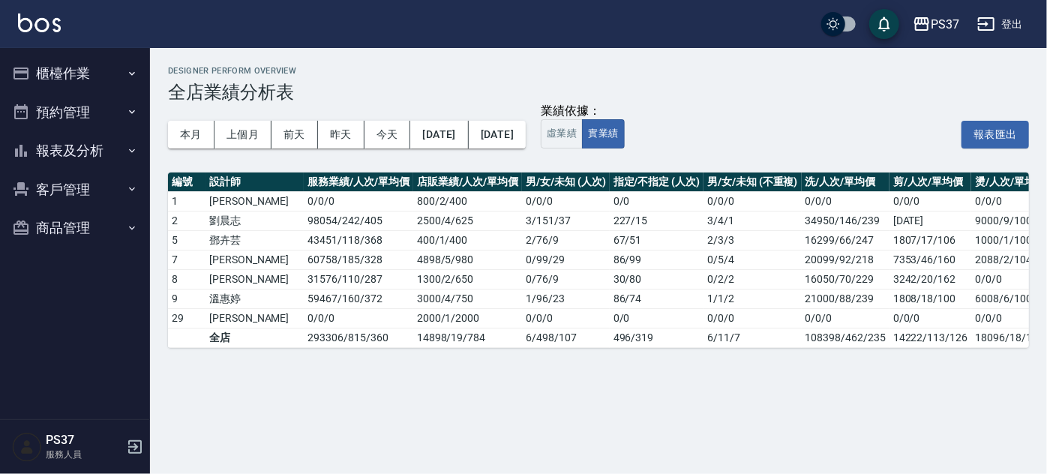
click at [44, 200] on button "客戶管理" at bounding box center [75, 189] width 138 height 39
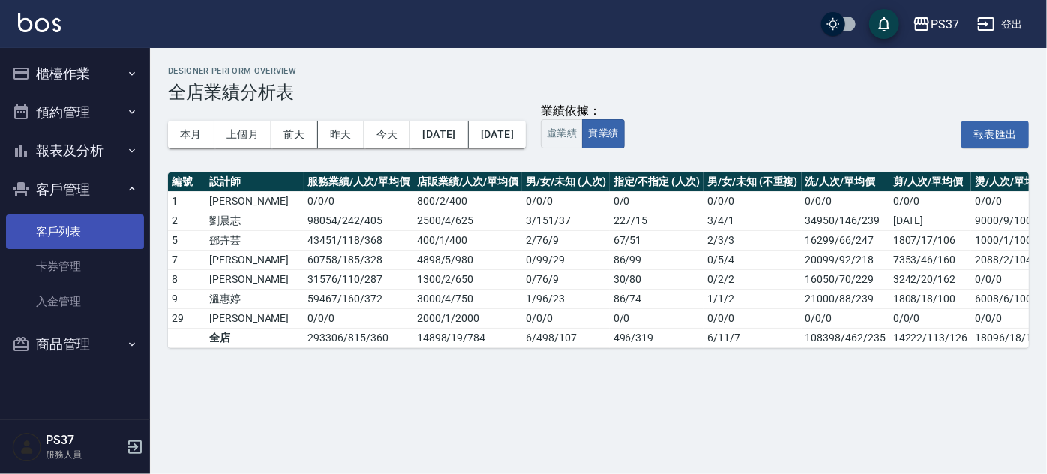
click at [42, 223] on link "客戶列表" at bounding box center [75, 232] width 138 height 35
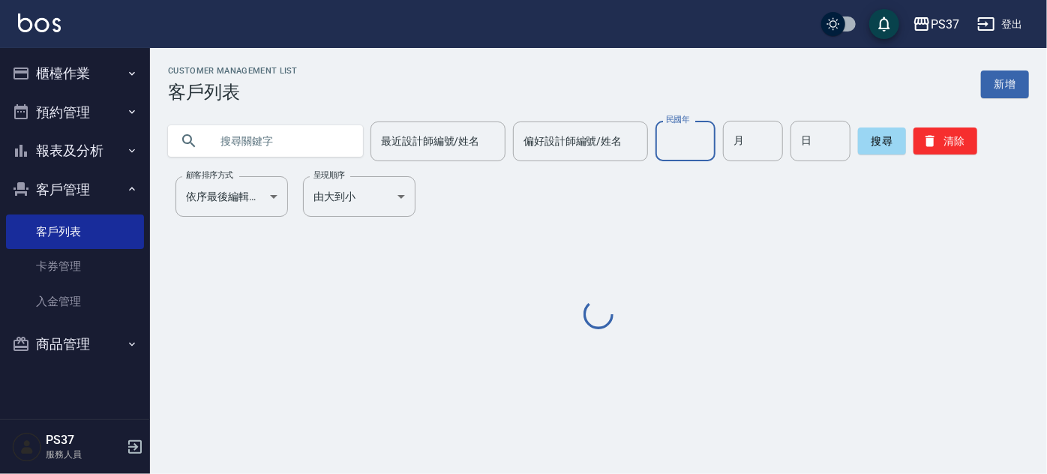
click at [699, 141] on input "民國年" at bounding box center [686, 141] width 60 height 41
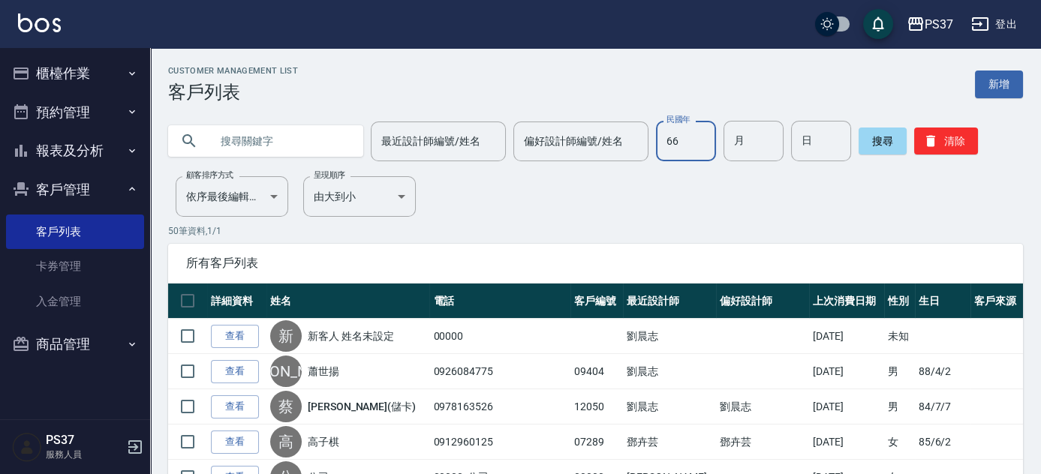
type input "66"
type input "03"
type input "12"
